Goal: Task Accomplishment & Management: Manage account settings

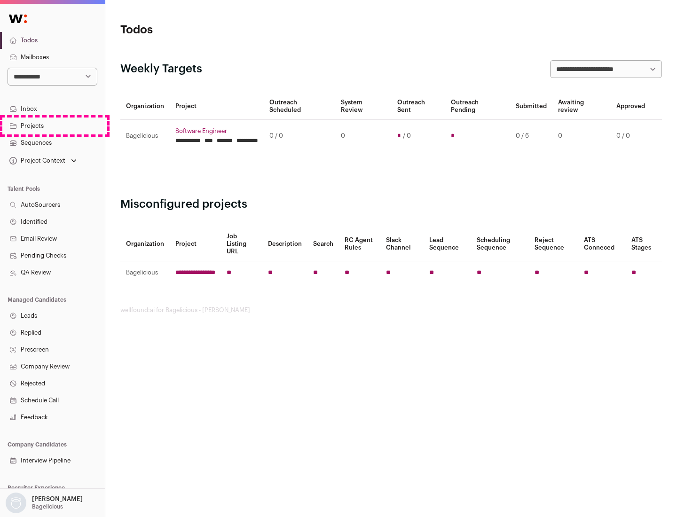
click at [52, 126] on link "Projects" at bounding box center [52, 126] width 105 height 17
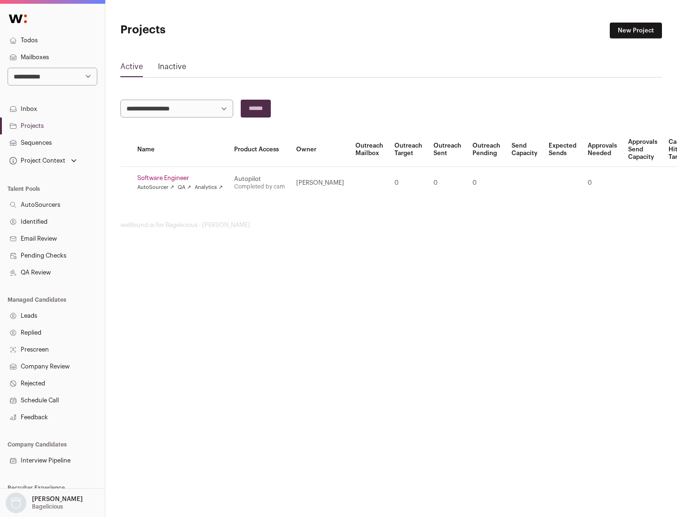
click at [183, 178] on link "Software Engineer" at bounding box center [180, 178] width 86 height 8
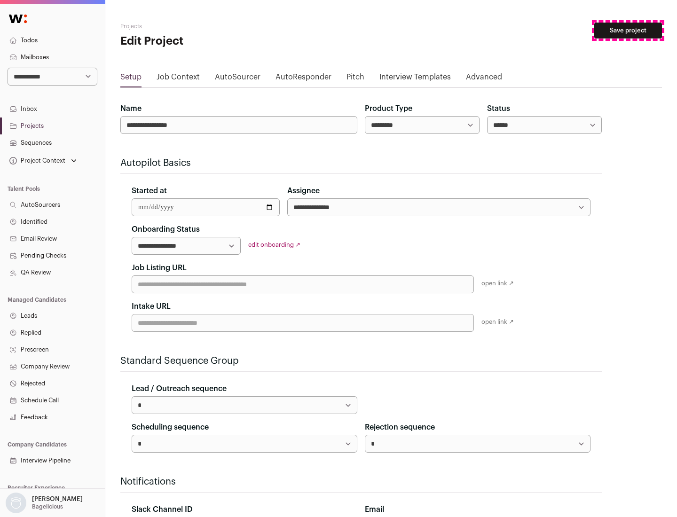
click at [628, 31] on button "Save project" at bounding box center [629, 31] width 68 height 16
